Goal: Transaction & Acquisition: Purchase product/service

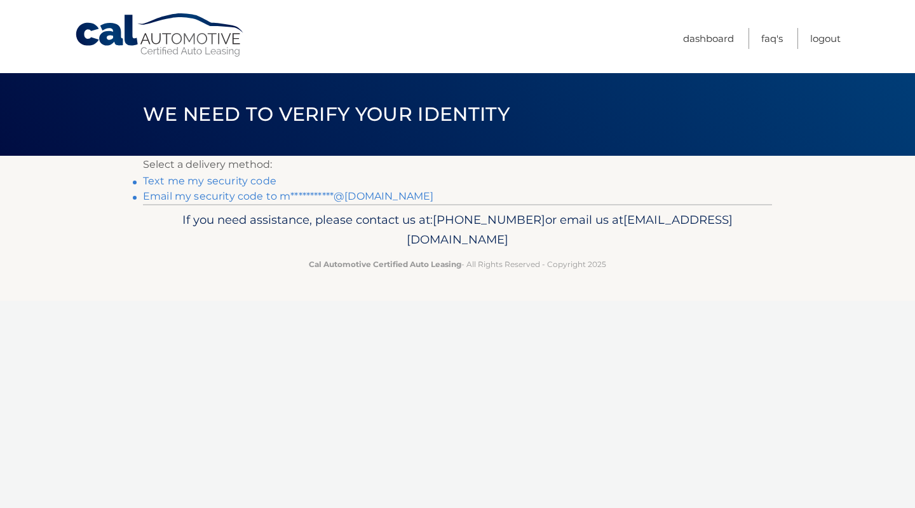
click at [201, 200] on link "**********" at bounding box center [288, 196] width 290 height 12
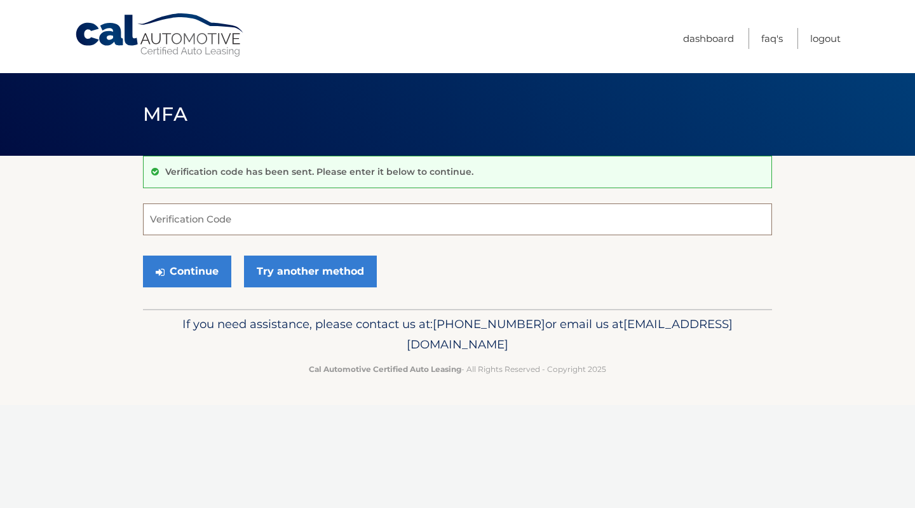
click at [268, 216] on input "Verification Code" at bounding box center [457, 219] width 629 height 32
paste input "557109"
click at [193, 266] on button "Continue" at bounding box center [187, 271] width 88 height 32
type input "557109"
click at [193, 266] on button "Continue" at bounding box center [187, 271] width 88 height 32
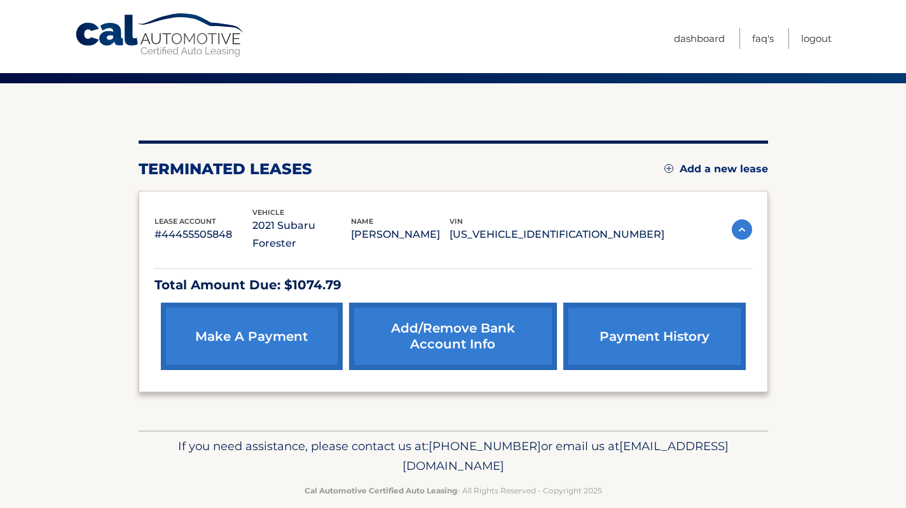
scroll to position [73, 0]
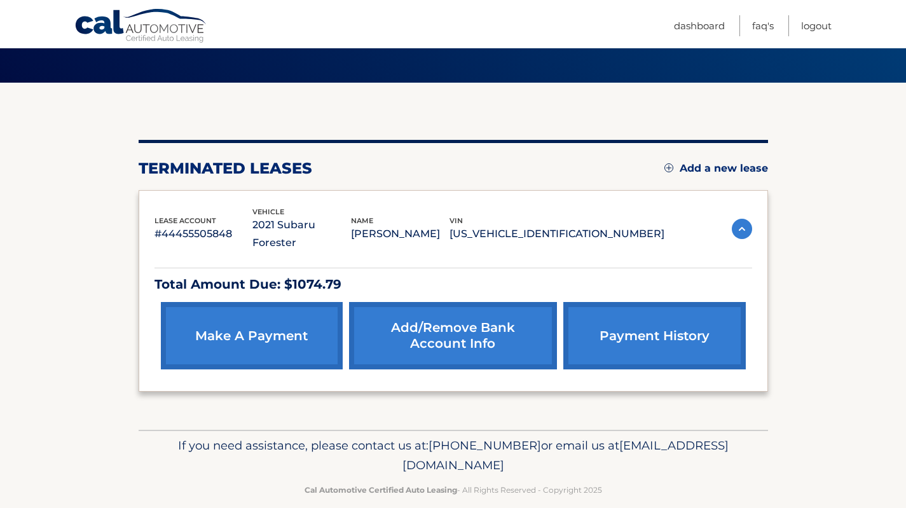
click at [693, 329] on link "payment history" at bounding box center [654, 335] width 182 height 67
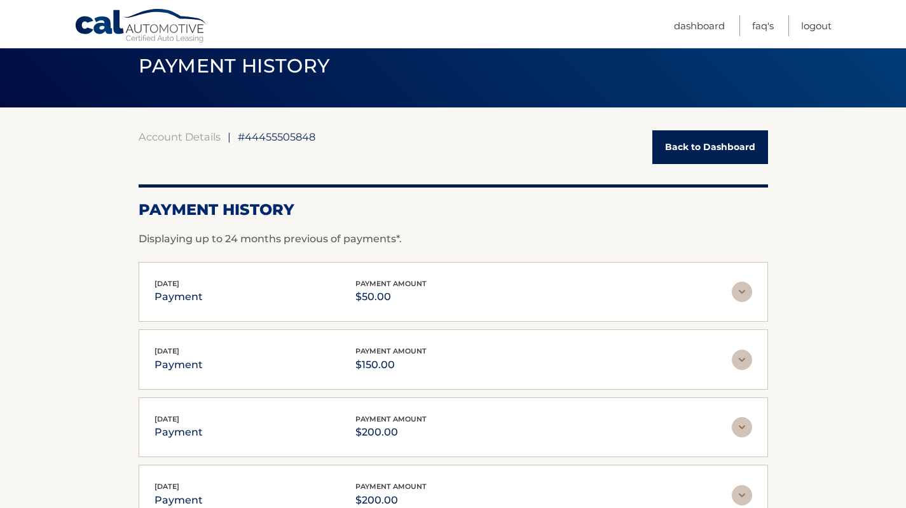
scroll to position [64, 0]
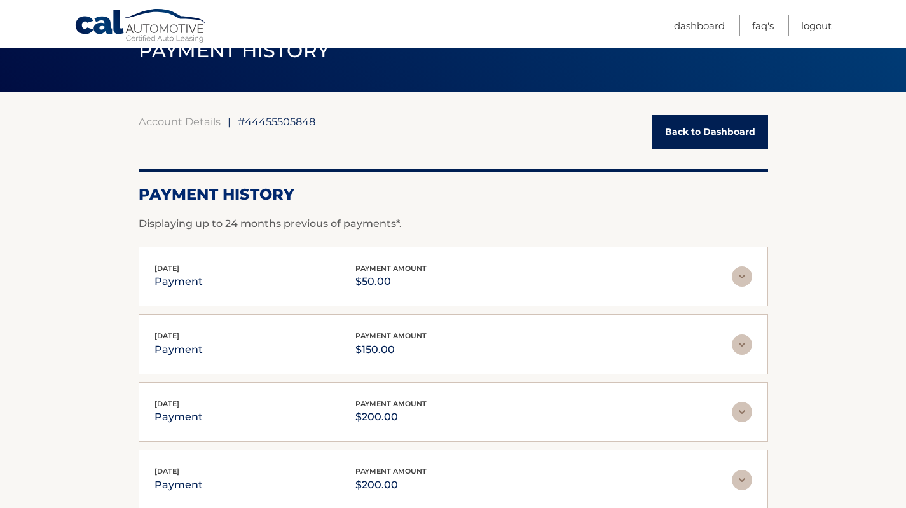
click at [745, 282] on img at bounding box center [741, 276] width 20 height 20
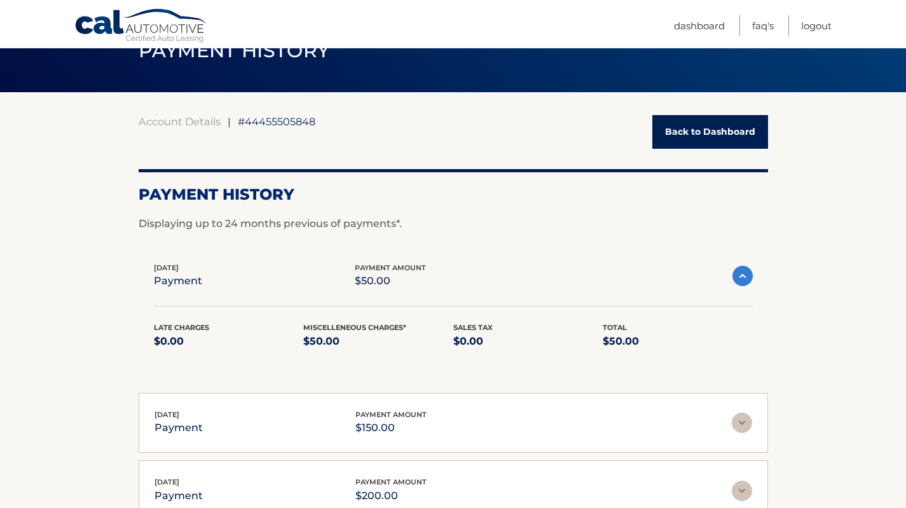
click at [745, 282] on img at bounding box center [742, 276] width 20 height 20
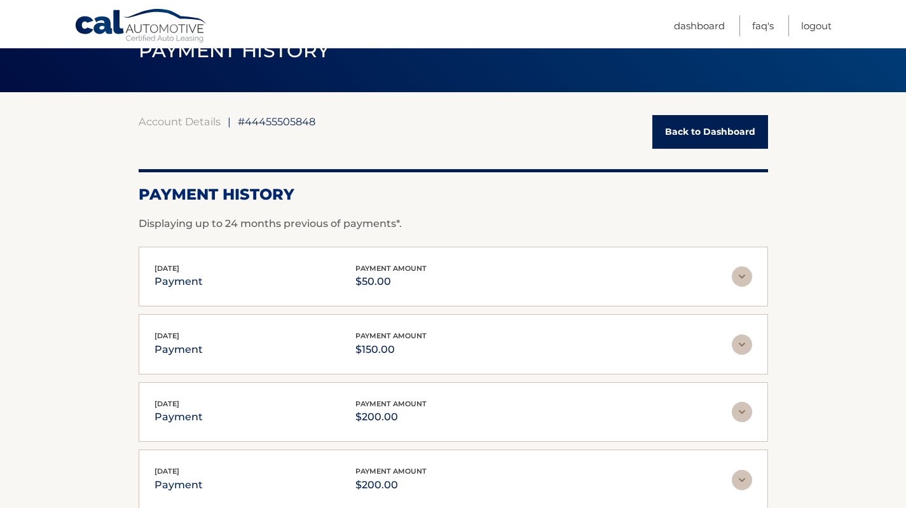
click at [742, 343] on img at bounding box center [741, 344] width 20 height 20
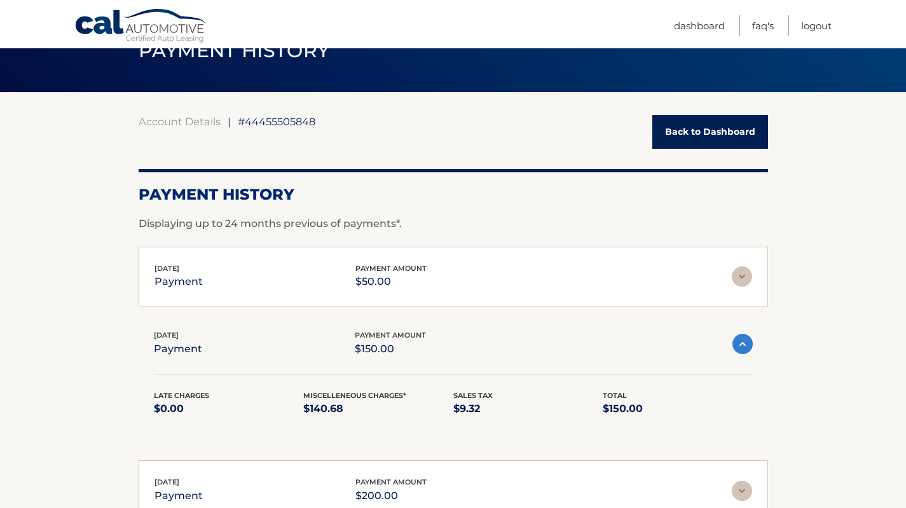
click at [742, 343] on img at bounding box center [742, 344] width 20 height 20
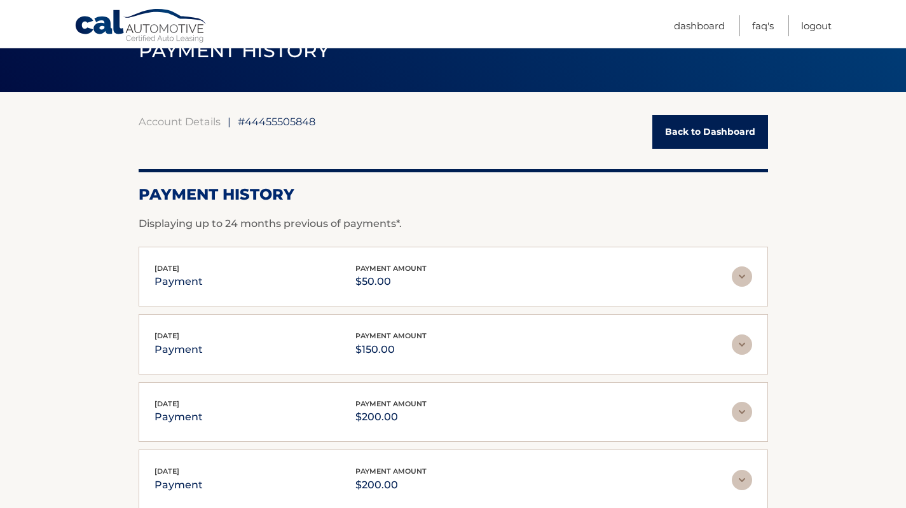
click at [741, 413] on img at bounding box center [741, 412] width 20 height 20
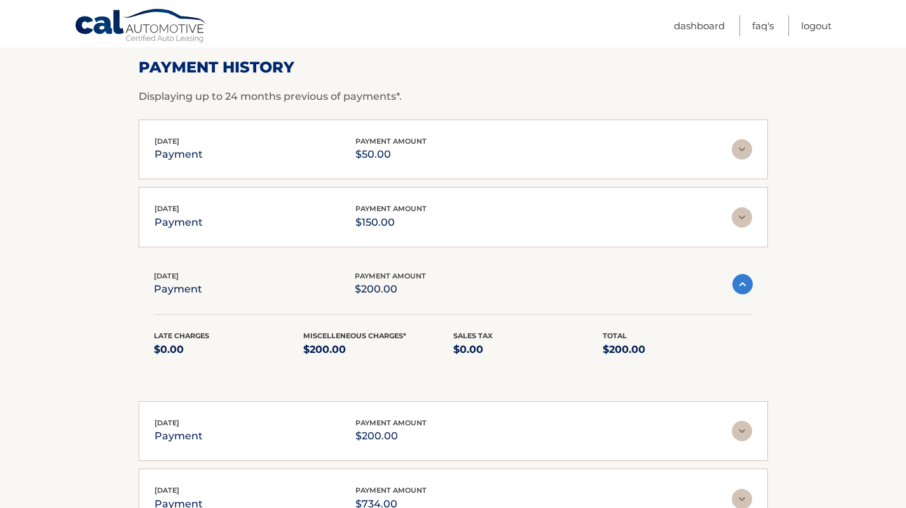
scroll to position [254, 0]
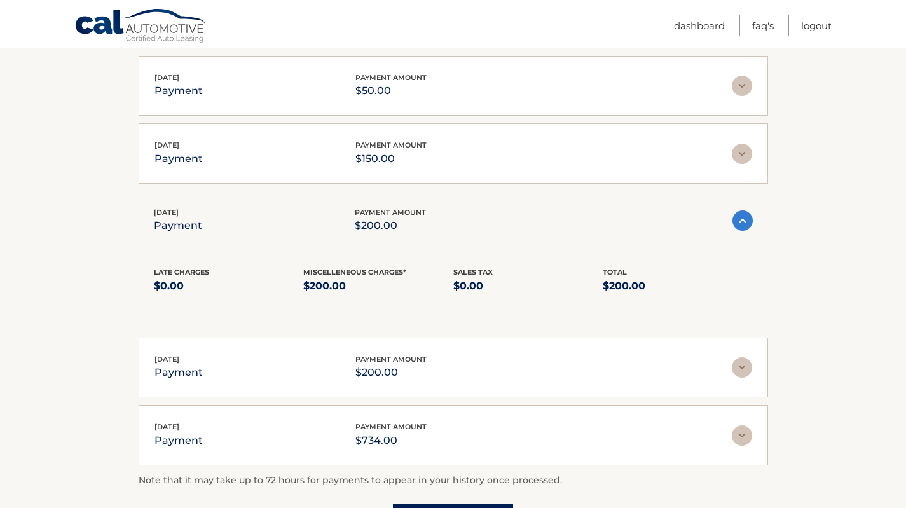
click at [739, 364] on img at bounding box center [741, 367] width 20 height 20
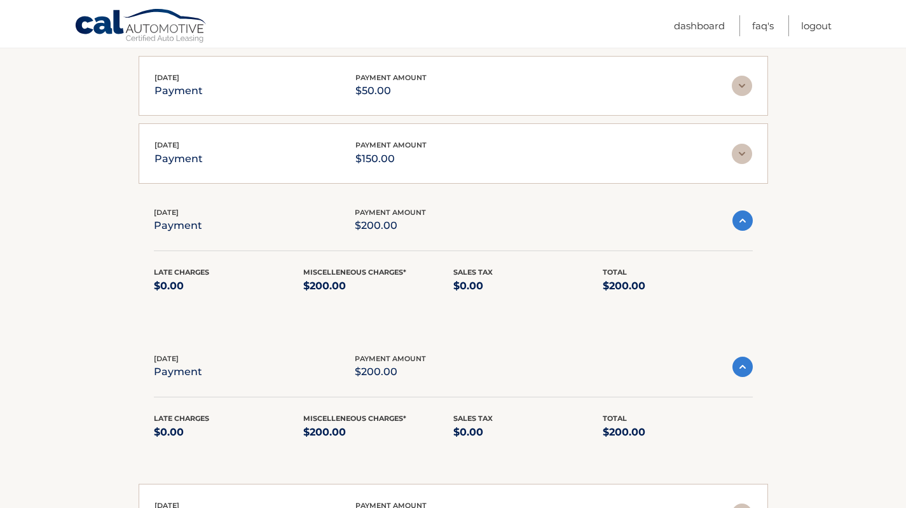
click at [739, 364] on img at bounding box center [742, 367] width 20 height 20
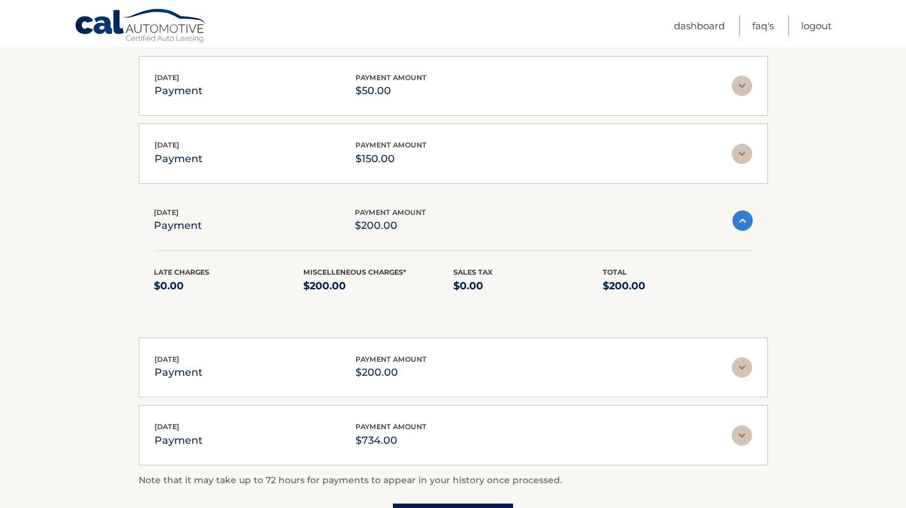
click at [740, 217] on img at bounding box center [742, 220] width 20 height 20
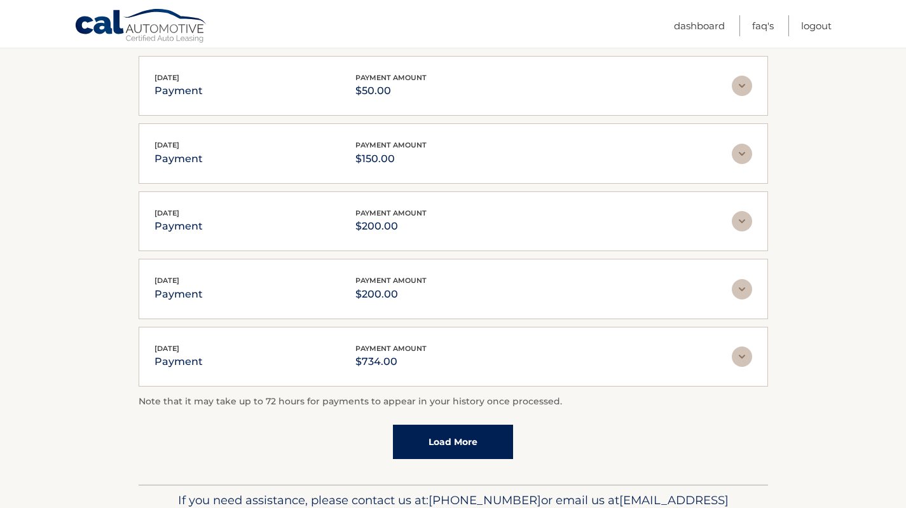
click at [745, 221] on img at bounding box center [741, 221] width 20 height 20
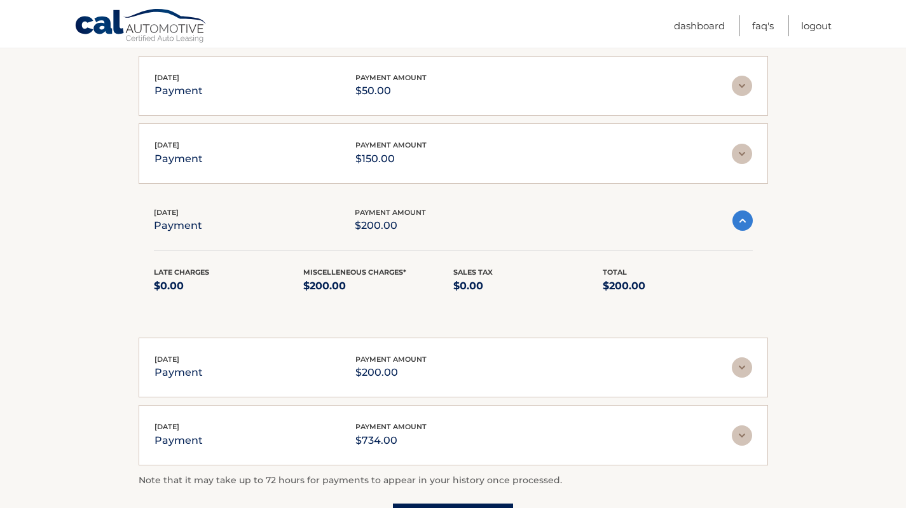
click at [745, 221] on img at bounding box center [742, 220] width 20 height 20
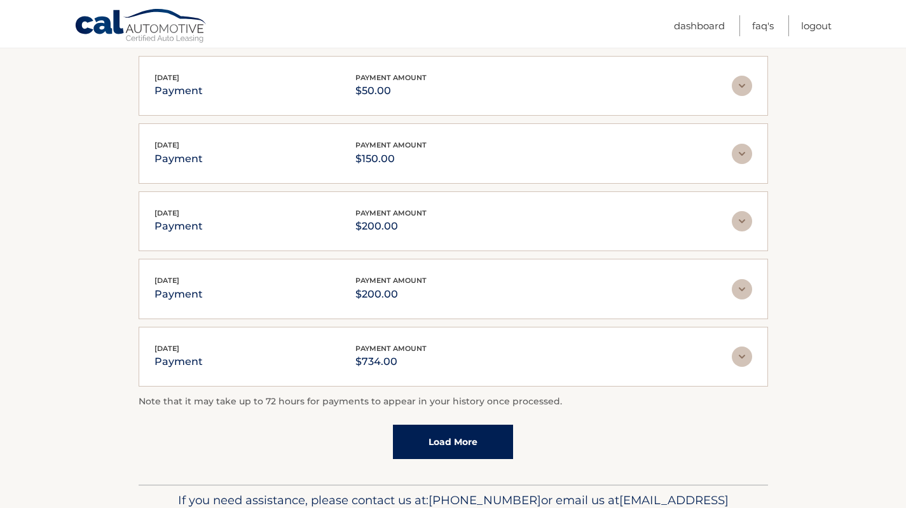
click at [463, 433] on link "Load More" at bounding box center [453, 442] width 120 height 34
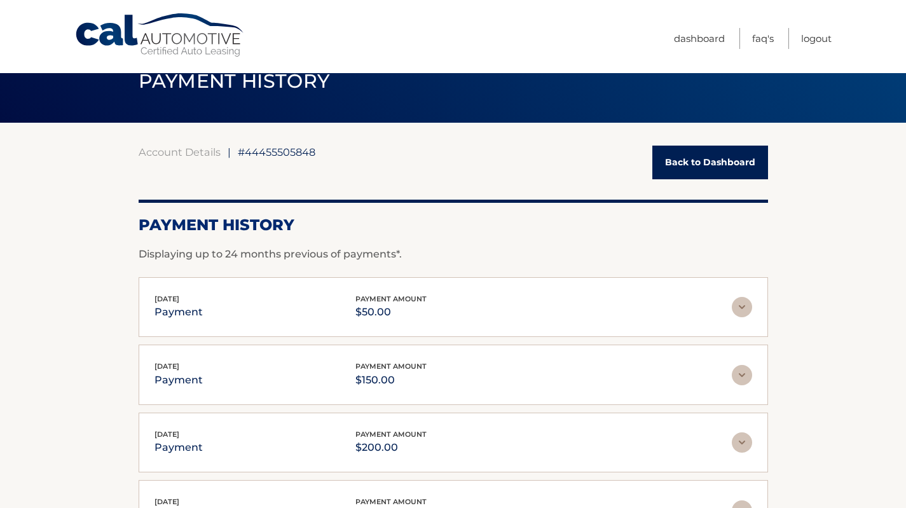
scroll to position [0, 0]
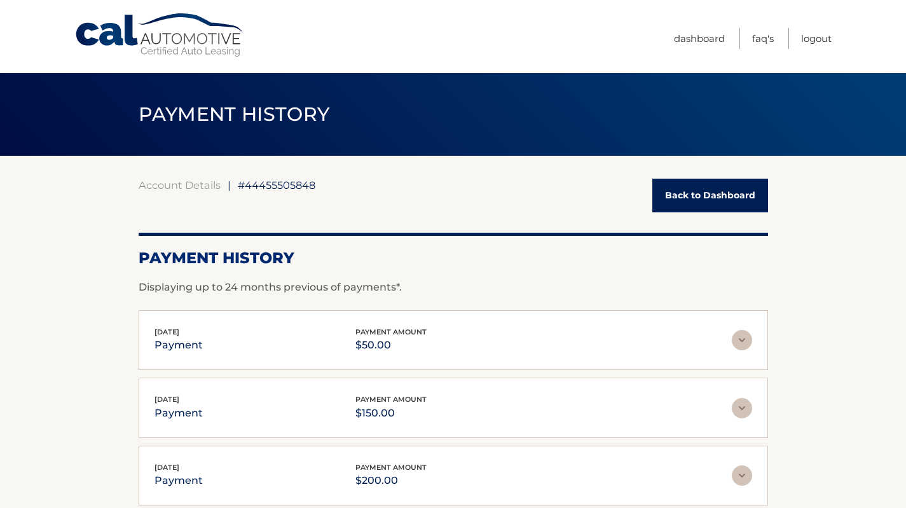
click at [709, 202] on link "Back to Dashboard" at bounding box center [710, 196] width 116 height 34
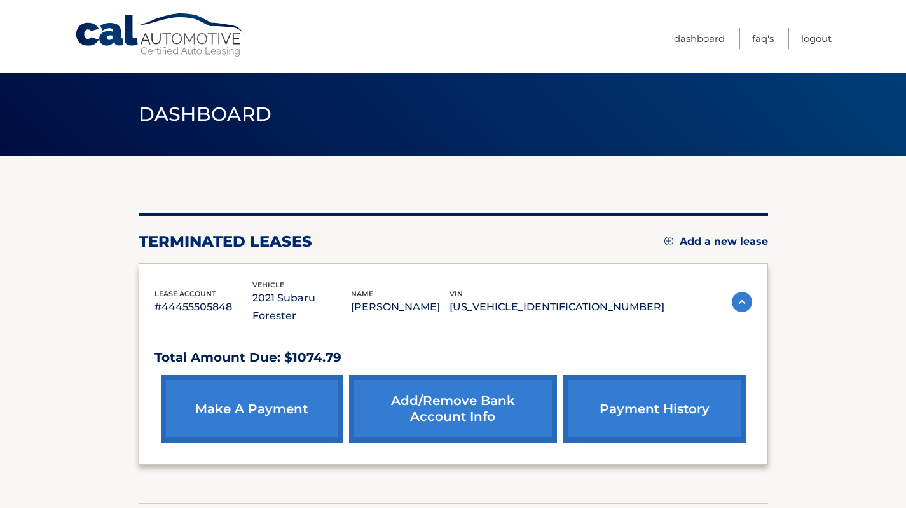
scroll to position [73, 0]
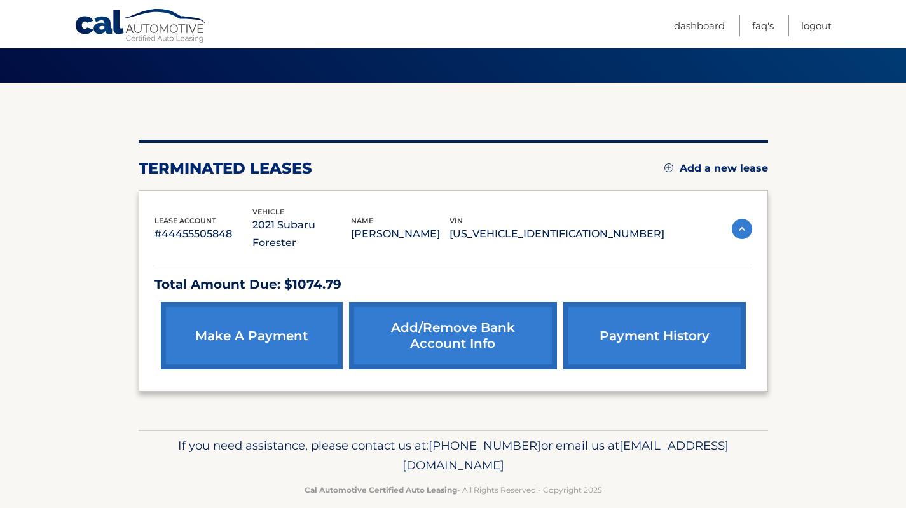
click at [251, 302] on link "make a payment" at bounding box center [252, 335] width 182 height 67
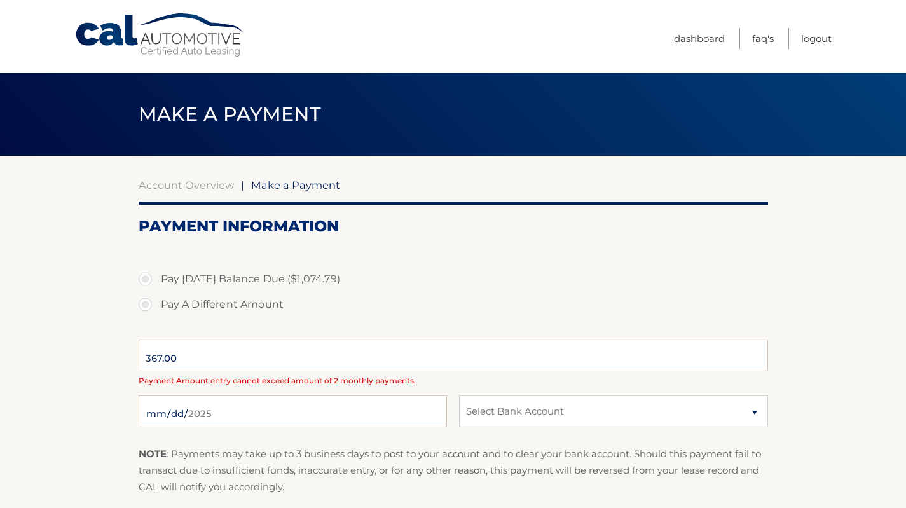
select select "MGYxZGJlNjctMzhjMy00OGFjLWFiODMtYWM4Y2ViNmMxMjc4"
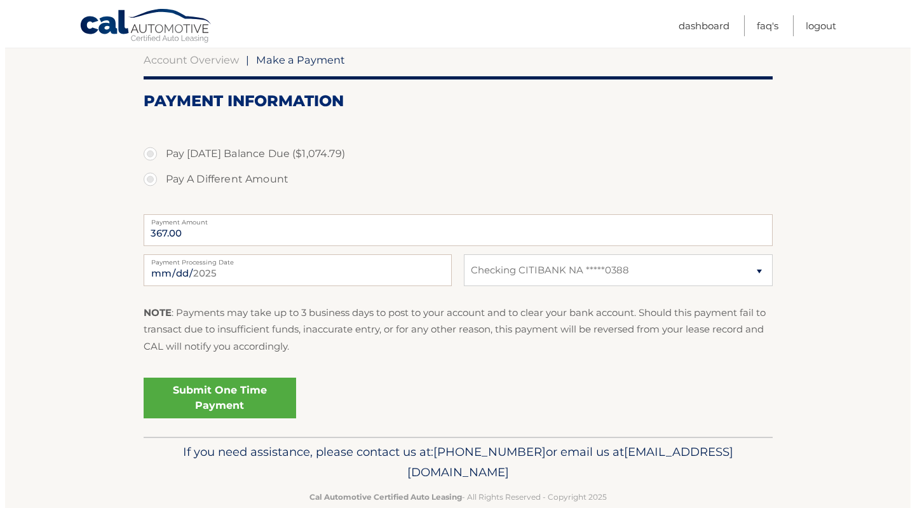
scroll to position [127, 0]
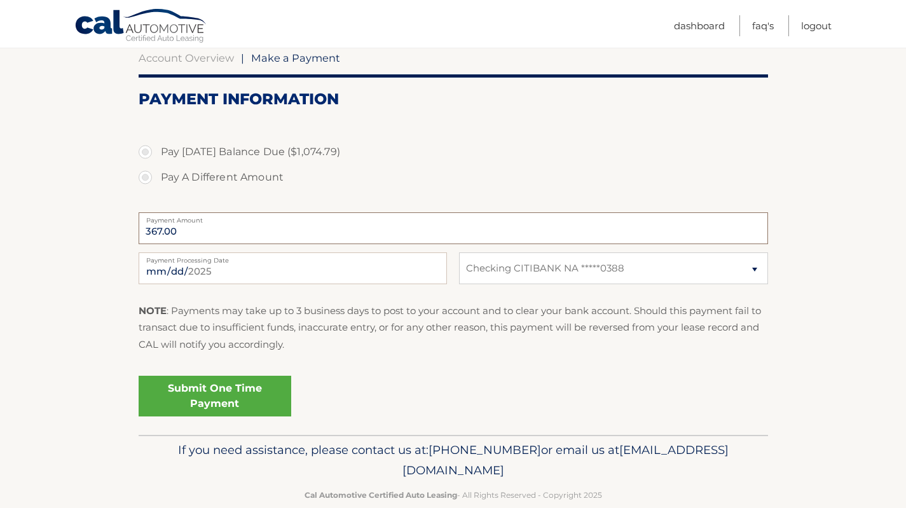
drag, startPoint x: 193, startPoint y: 229, endPoint x: 146, endPoint y: 229, distance: 46.4
click at [146, 229] on input "367.00" at bounding box center [453, 228] width 629 height 32
click at [228, 175] on label "Pay A Different Amount" at bounding box center [453, 177] width 629 height 25
click at [156, 175] on input "Pay A Different Amount" at bounding box center [150, 175] width 13 height 20
radio input "true"
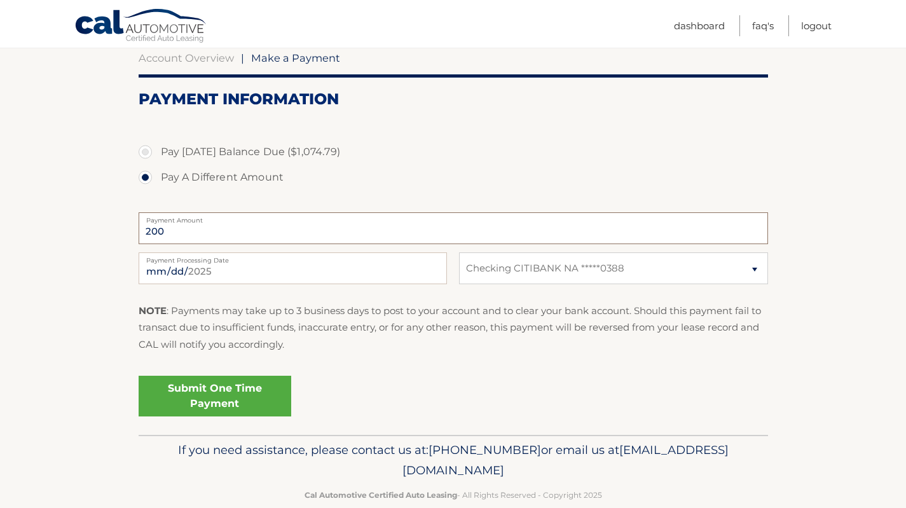
type input "200"
click at [672, 269] on select "Select Bank Account Checking CITIBANK NA *****0388" at bounding box center [613, 268] width 308 height 32
click at [459, 252] on select "Select Bank Account Checking CITIBANK NA *****0388" at bounding box center [613, 268] width 308 height 32
click at [439, 386] on div "Submit One Time Payment" at bounding box center [453, 393] width 629 height 46
click at [218, 389] on link "Submit One Time Payment" at bounding box center [215, 396] width 153 height 41
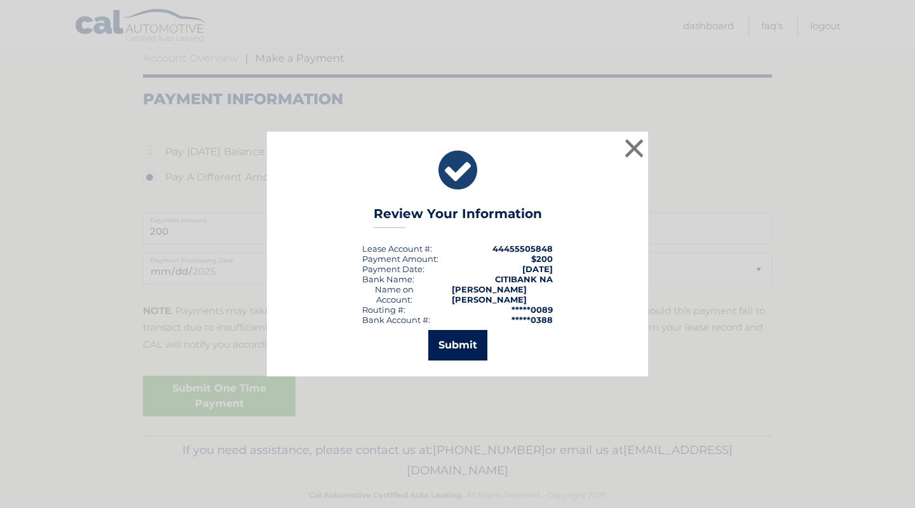
click at [473, 338] on button "Submit" at bounding box center [457, 345] width 59 height 31
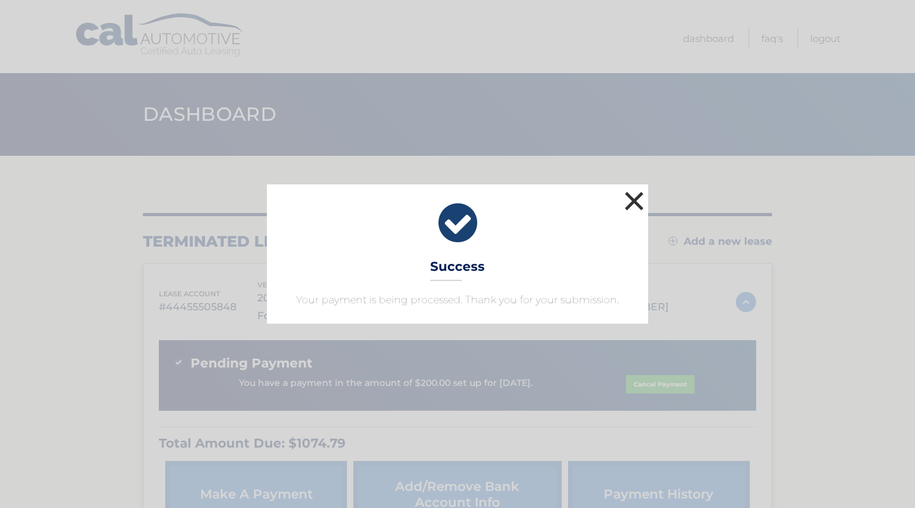
click at [639, 198] on button "×" at bounding box center [634, 200] width 25 height 25
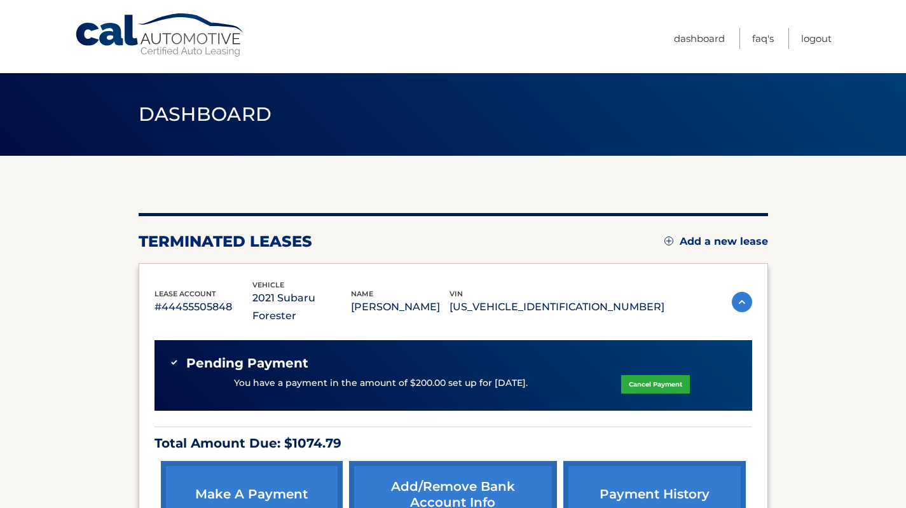
click at [665, 461] on link "payment history" at bounding box center [654, 494] width 182 height 67
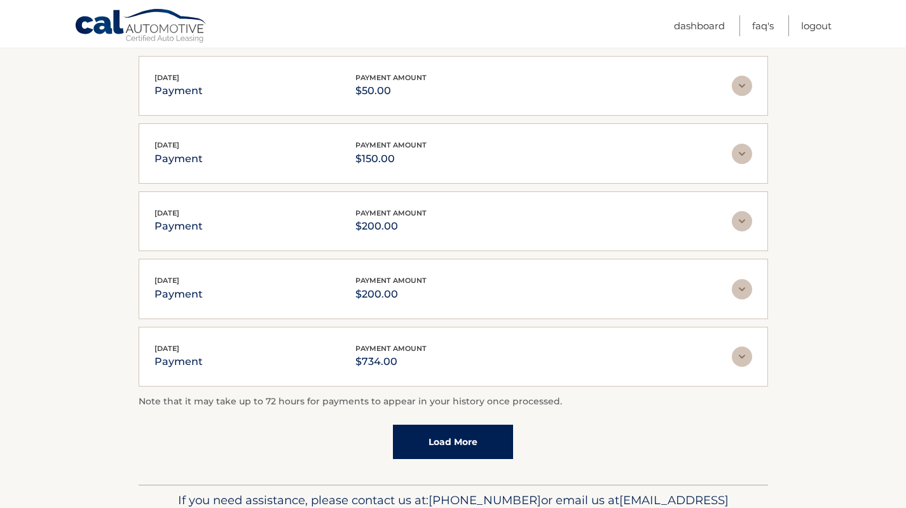
scroll to position [191, 0]
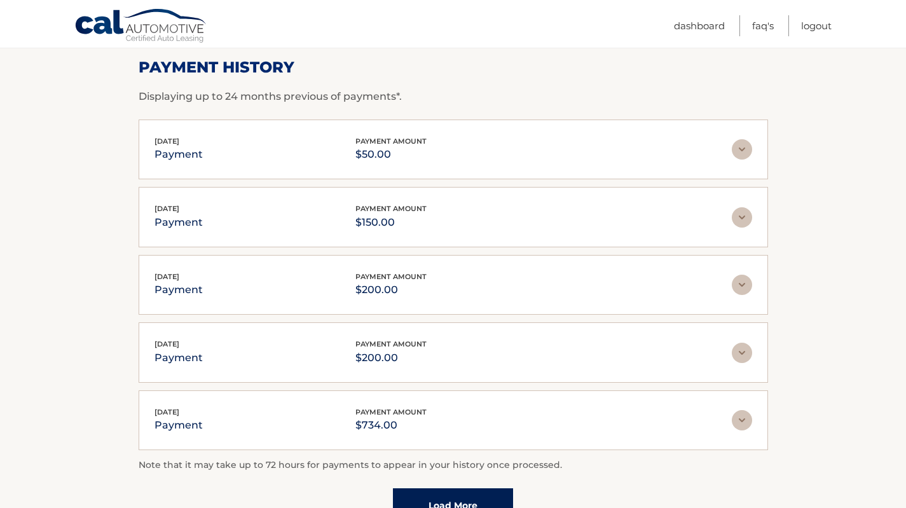
click at [743, 146] on img at bounding box center [741, 149] width 20 height 20
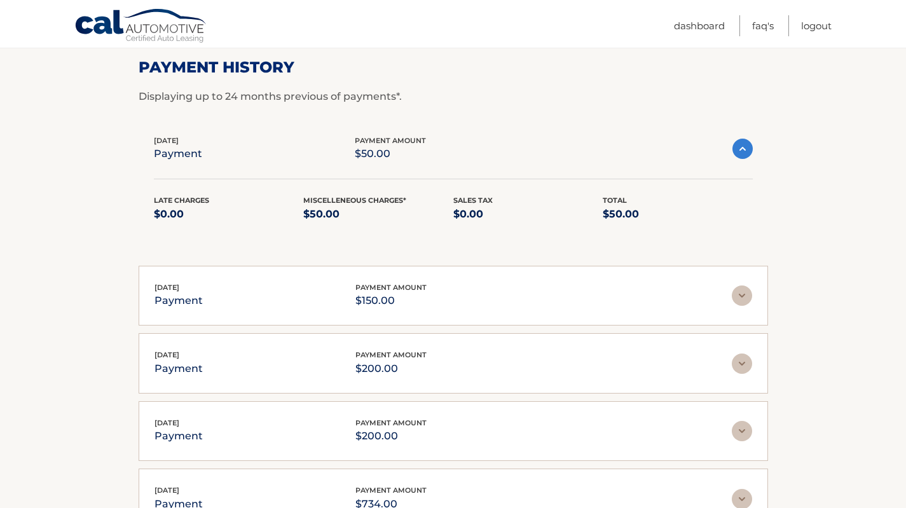
click at [743, 146] on img at bounding box center [742, 149] width 20 height 20
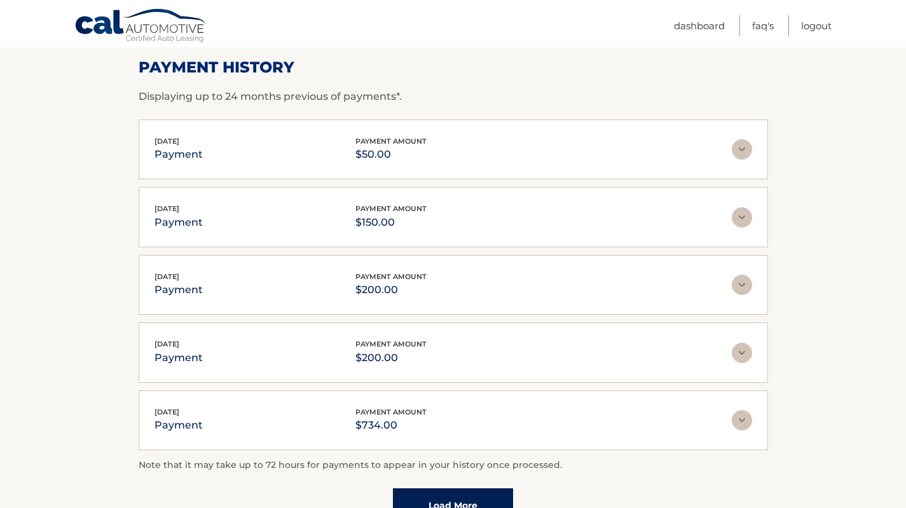
click at [740, 219] on img at bounding box center [741, 217] width 20 height 20
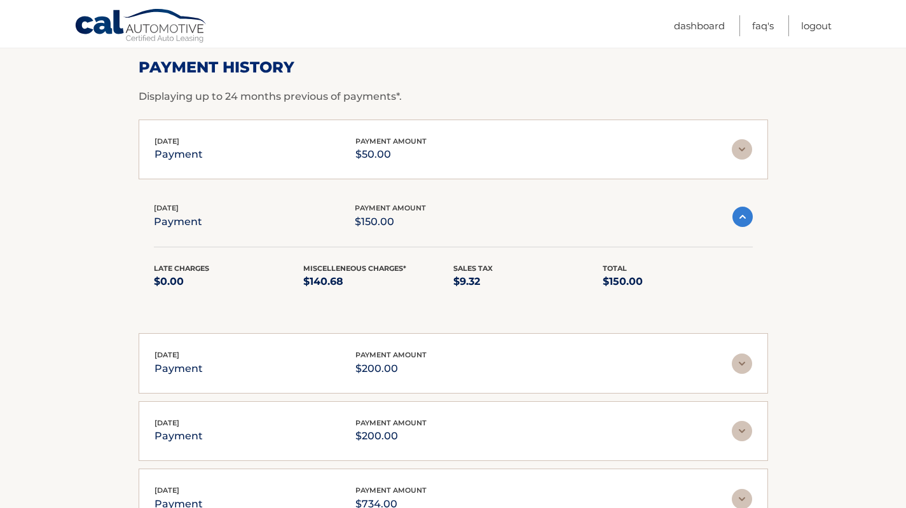
click at [740, 219] on img at bounding box center [742, 217] width 20 height 20
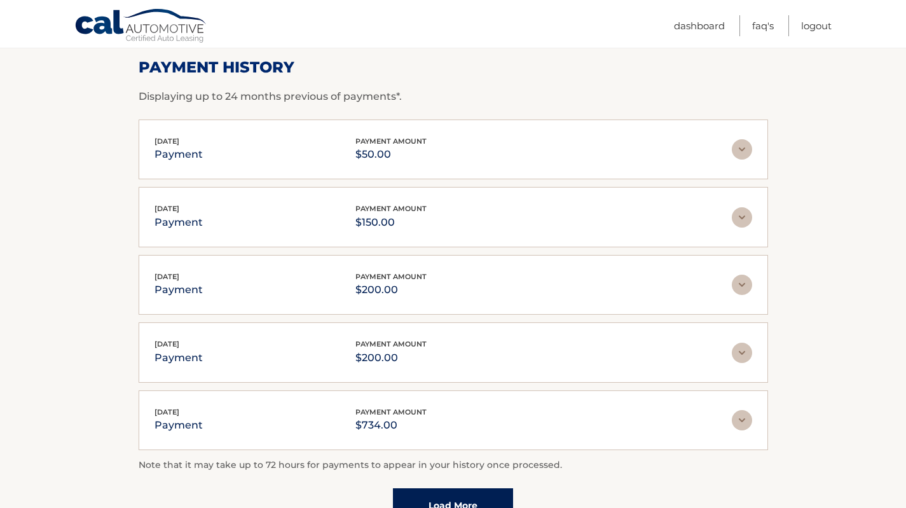
click at [740, 219] on img at bounding box center [741, 217] width 20 height 20
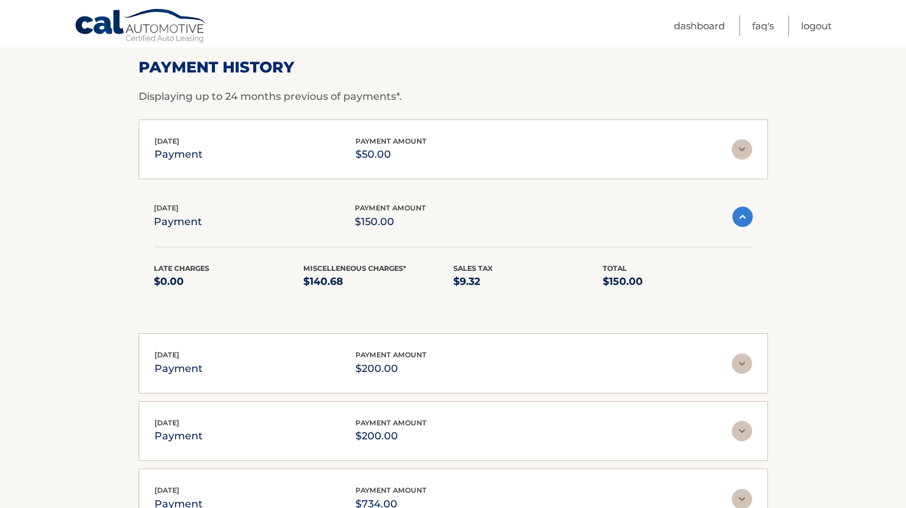
click at [740, 219] on img at bounding box center [742, 217] width 20 height 20
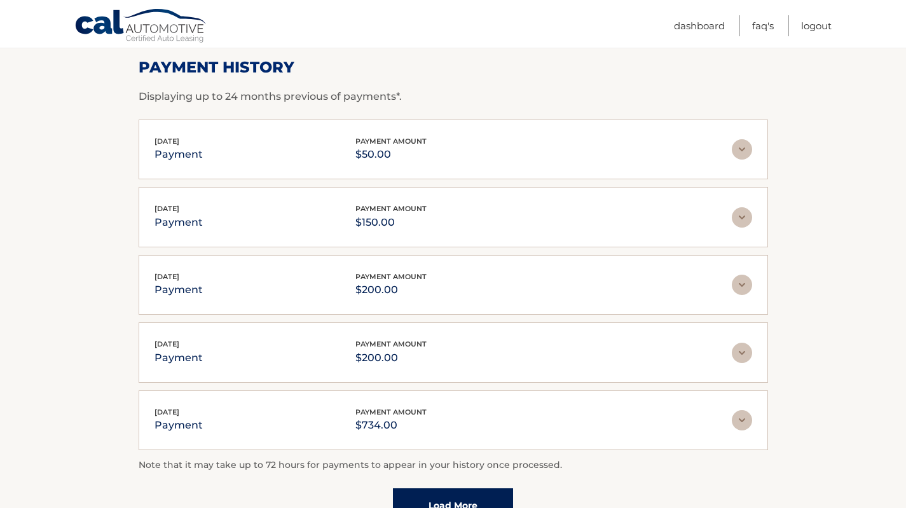
click at [744, 348] on img at bounding box center [741, 353] width 20 height 20
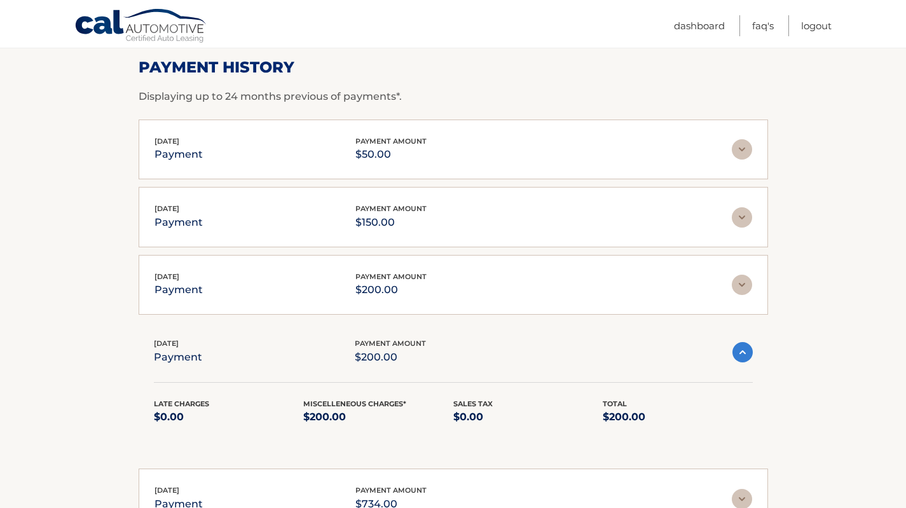
click at [744, 348] on img at bounding box center [742, 352] width 20 height 20
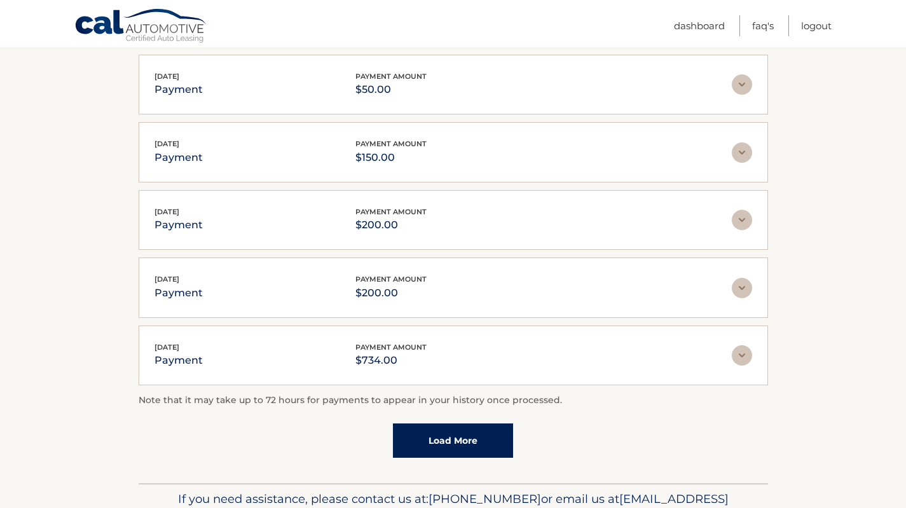
scroll to position [318, 0]
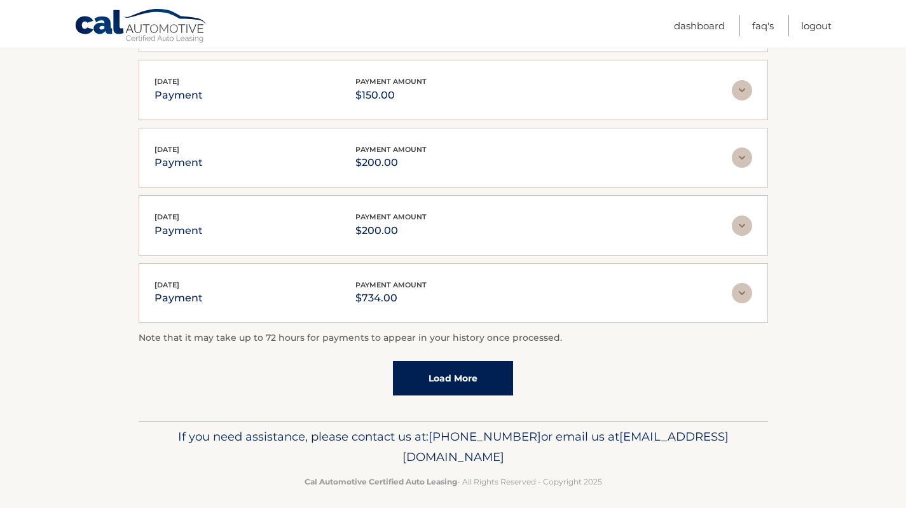
click at [738, 292] on img at bounding box center [741, 293] width 20 height 20
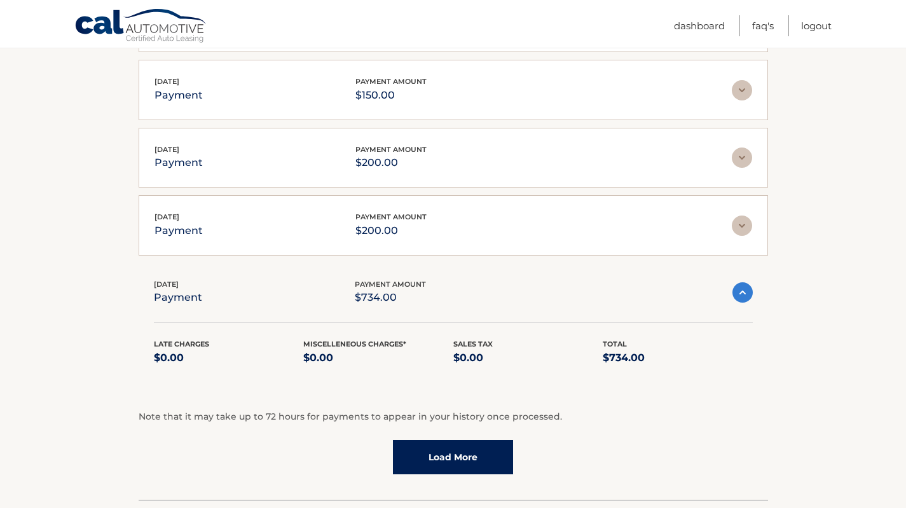
click at [738, 292] on img at bounding box center [742, 292] width 20 height 20
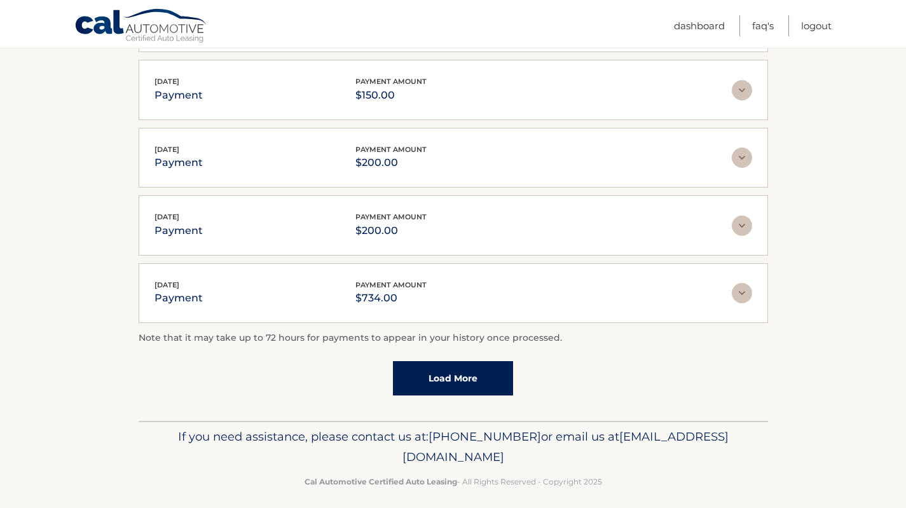
click at [482, 377] on link "Load More" at bounding box center [453, 378] width 120 height 34
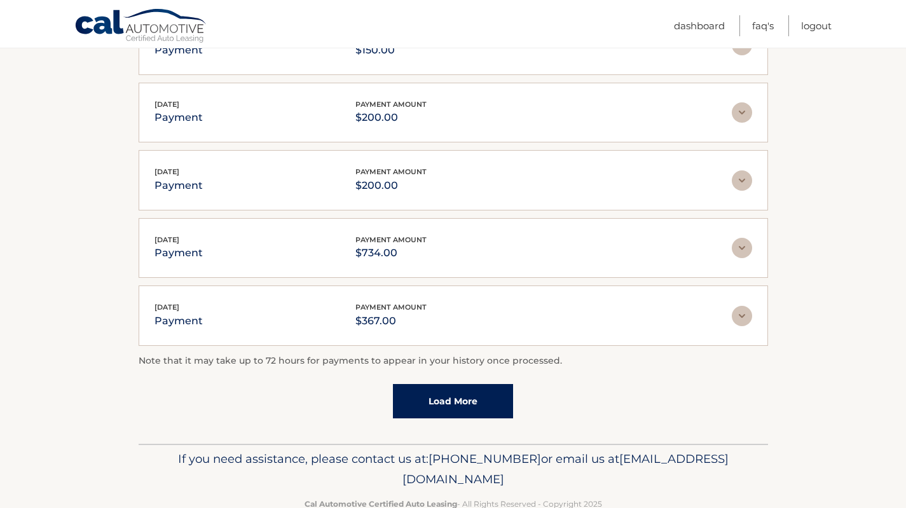
scroll to position [393, 0]
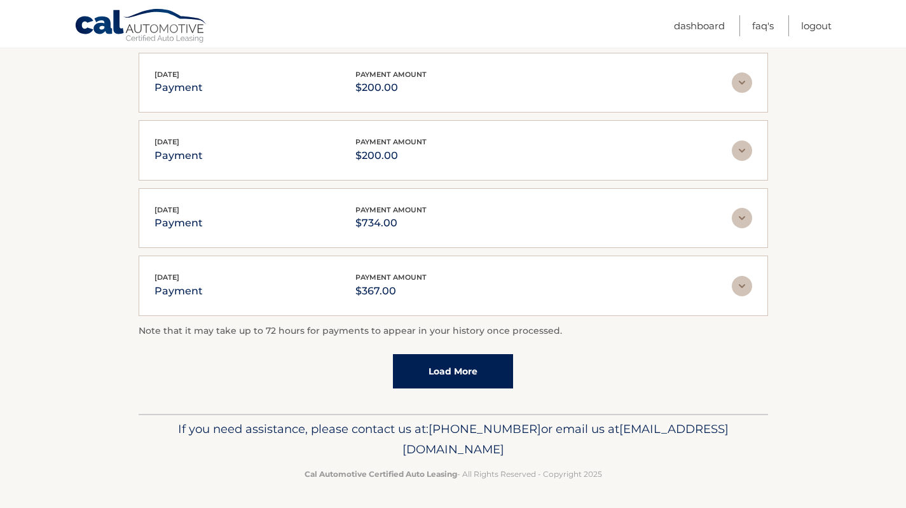
click at [741, 282] on img at bounding box center [741, 286] width 20 height 20
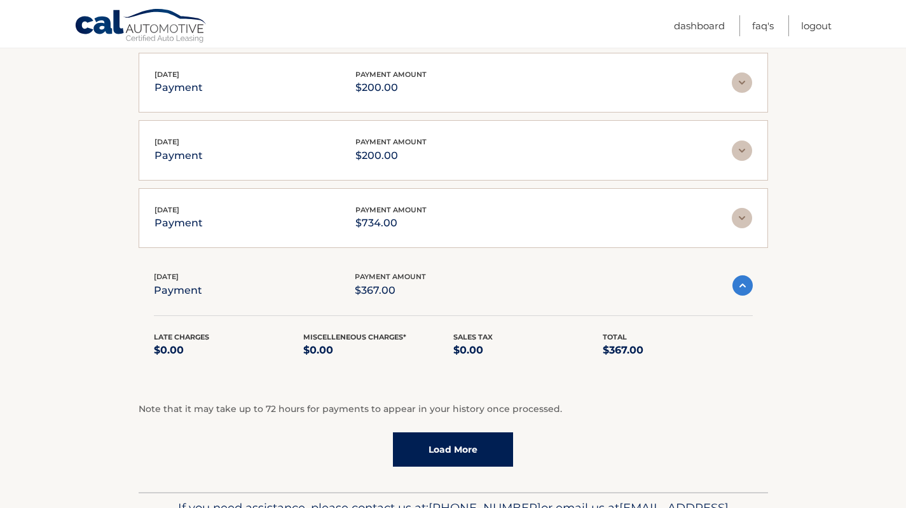
click at [741, 282] on img at bounding box center [742, 285] width 20 height 20
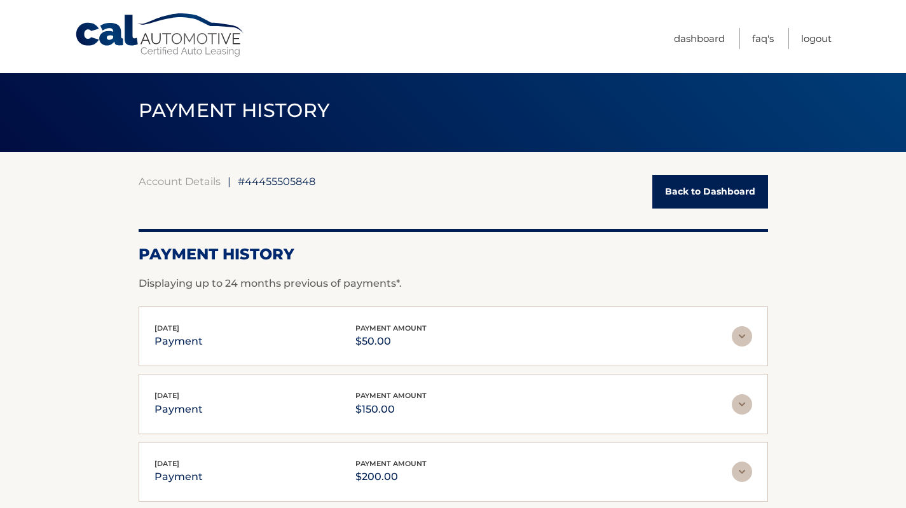
scroll to position [0, 0]
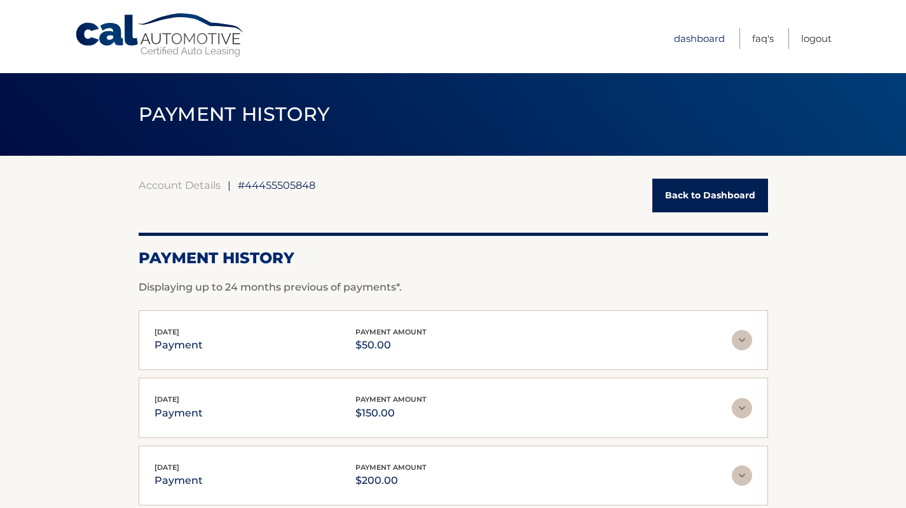
click at [692, 32] on link "Dashboard" at bounding box center [699, 38] width 51 height 21
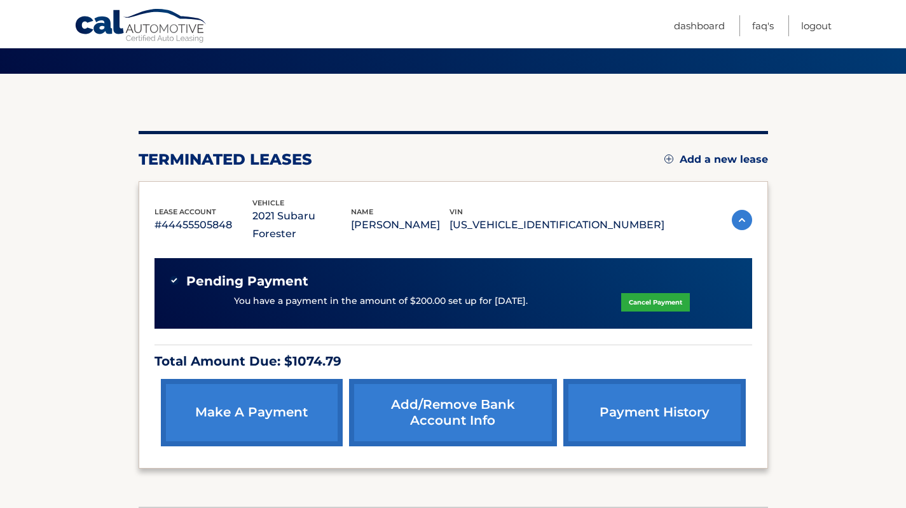
scroll to position [127, 0]
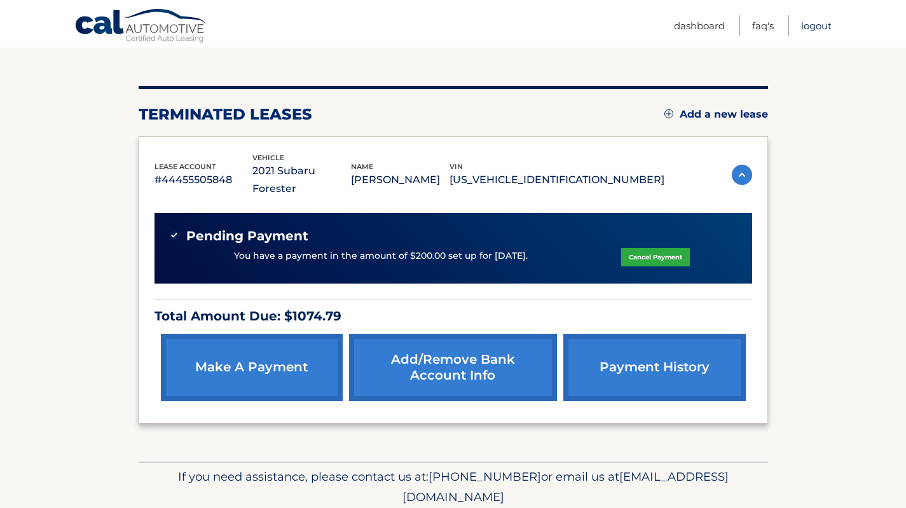
click at [824, 19] on link "Logout" at bounding box center [816, 25] width 31 height 21
